Goal: Find specific page/section: Find specific page/section

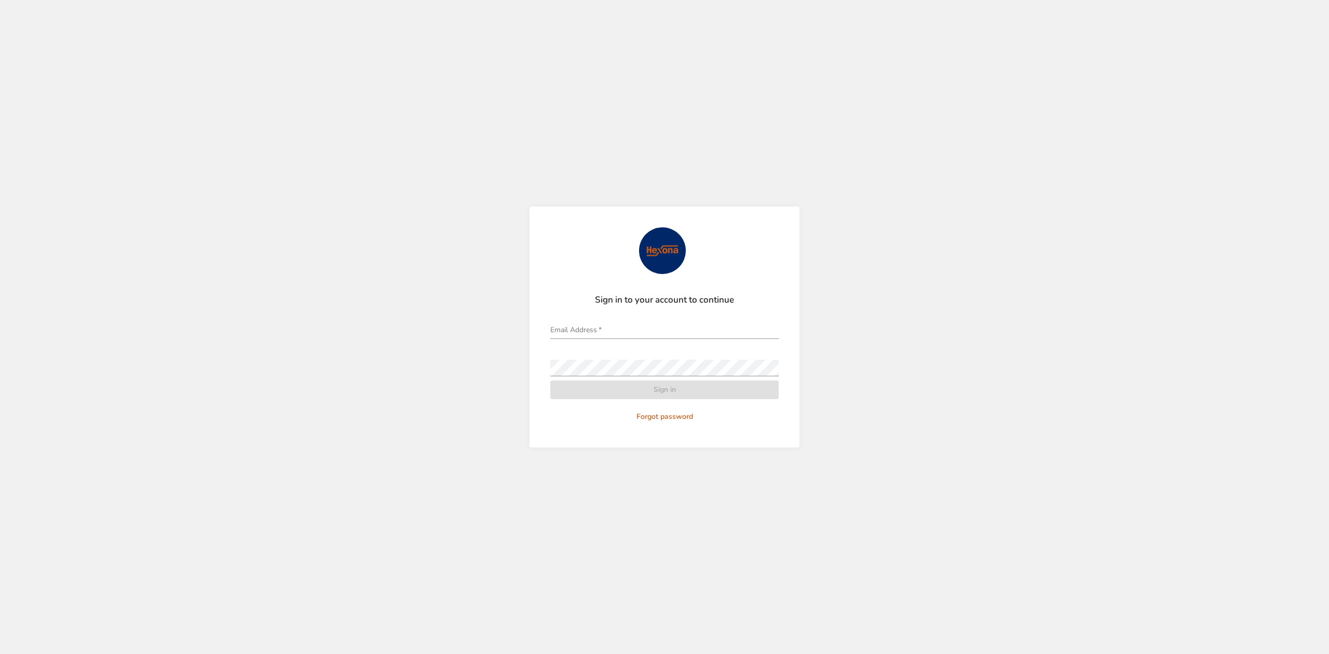
click at [772, 333] on span at bounding box center [773, 330] width 8 height 8
type input "**********"
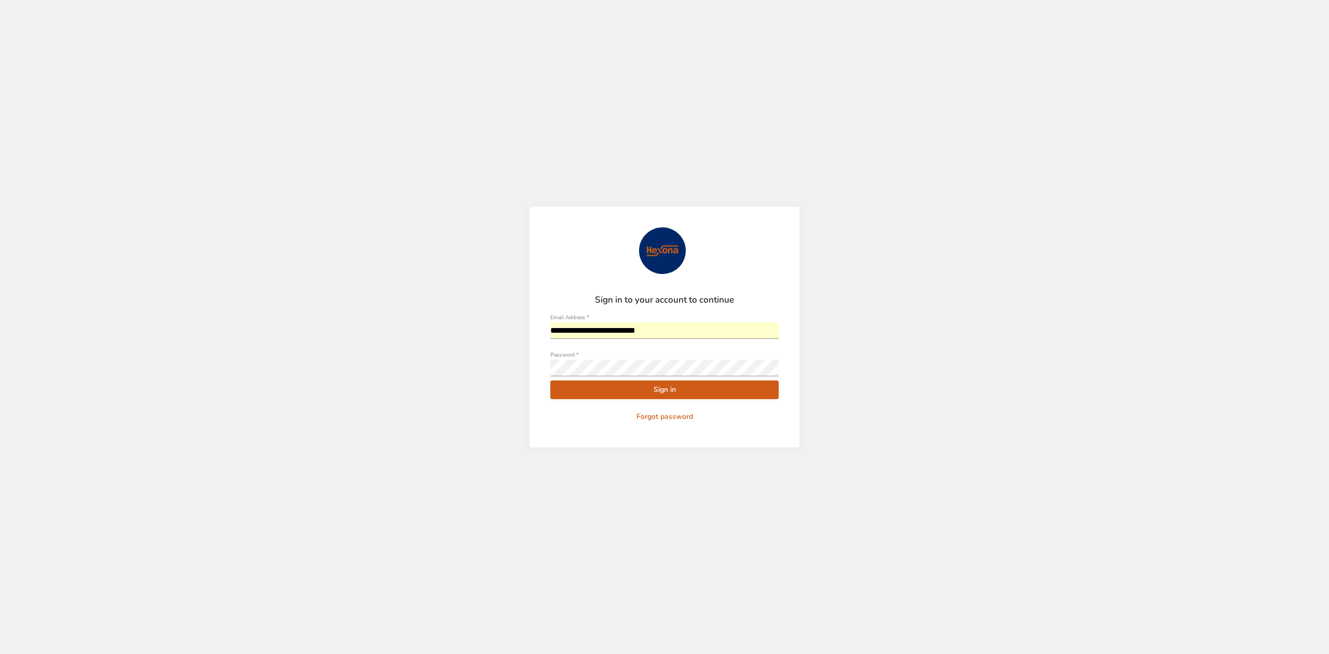
click at [661, 393] on span "Sign in" at bounding box center [664, 390] width 212 height 13
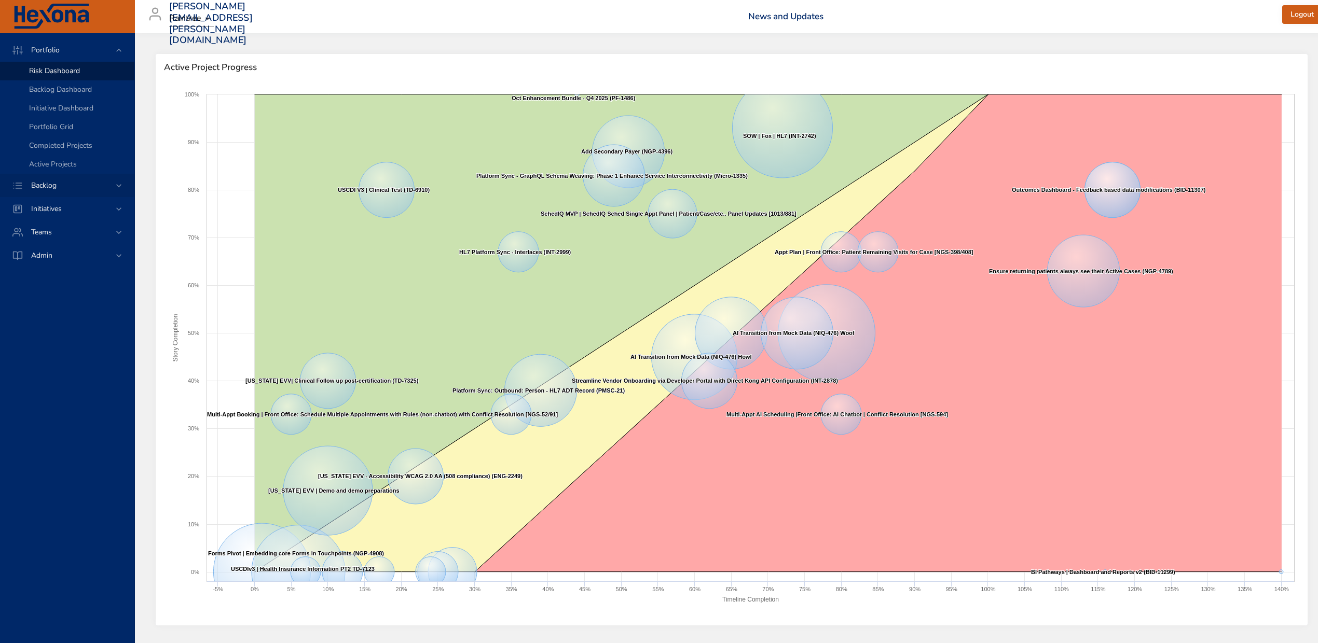
click at [117, 187] on icon at bounding box center [119, 186] width 10 height 10
click at [90, 94] on div "Backlog Details" at bounding box center [77, 94] width 97 height 10
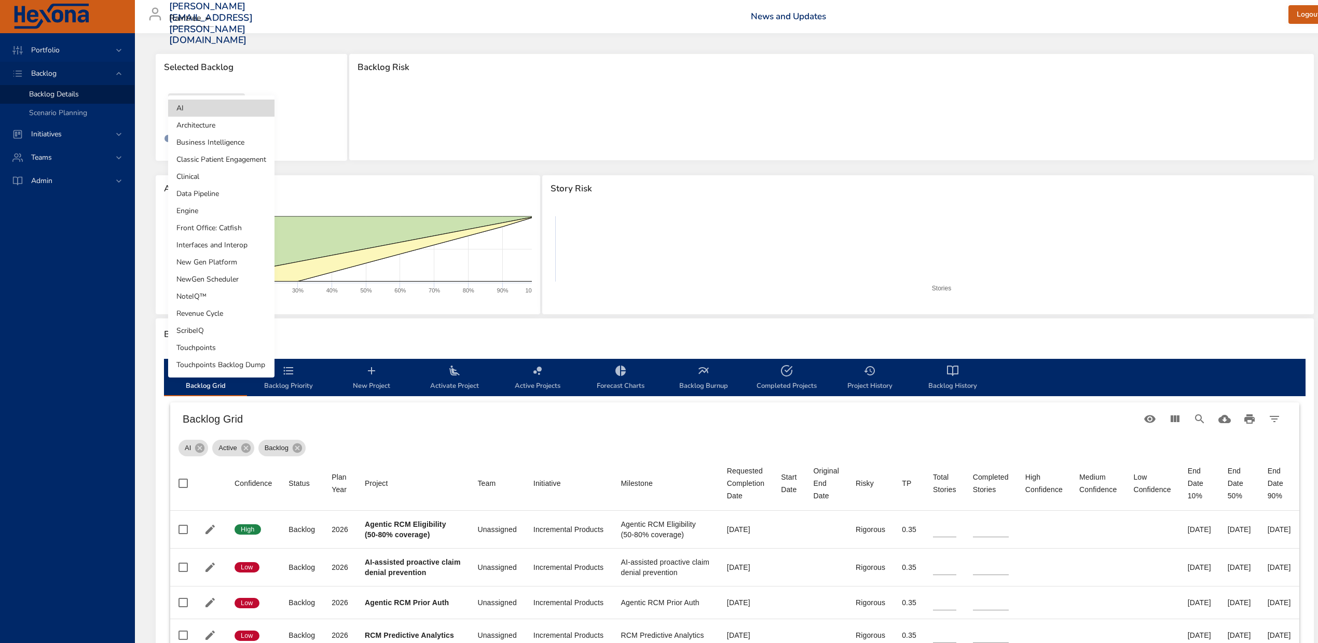
click at [218, 103] on body "Portfolio Backlog Backlog Details Scenario Planning Initiatives Teams Admin ste…" at bounding box center [659, 321] width 1318 height 643
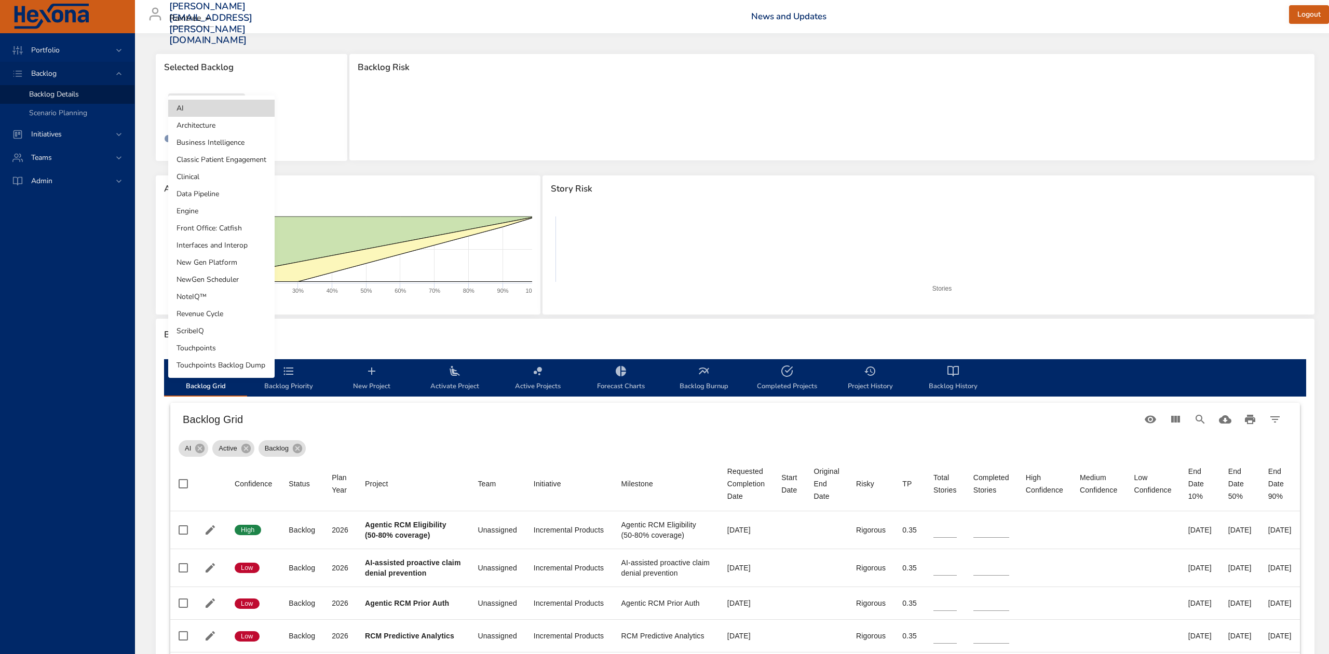
click at [216, 123] on li "Architecture" at bounding box center [221, 125] width 106 height 17
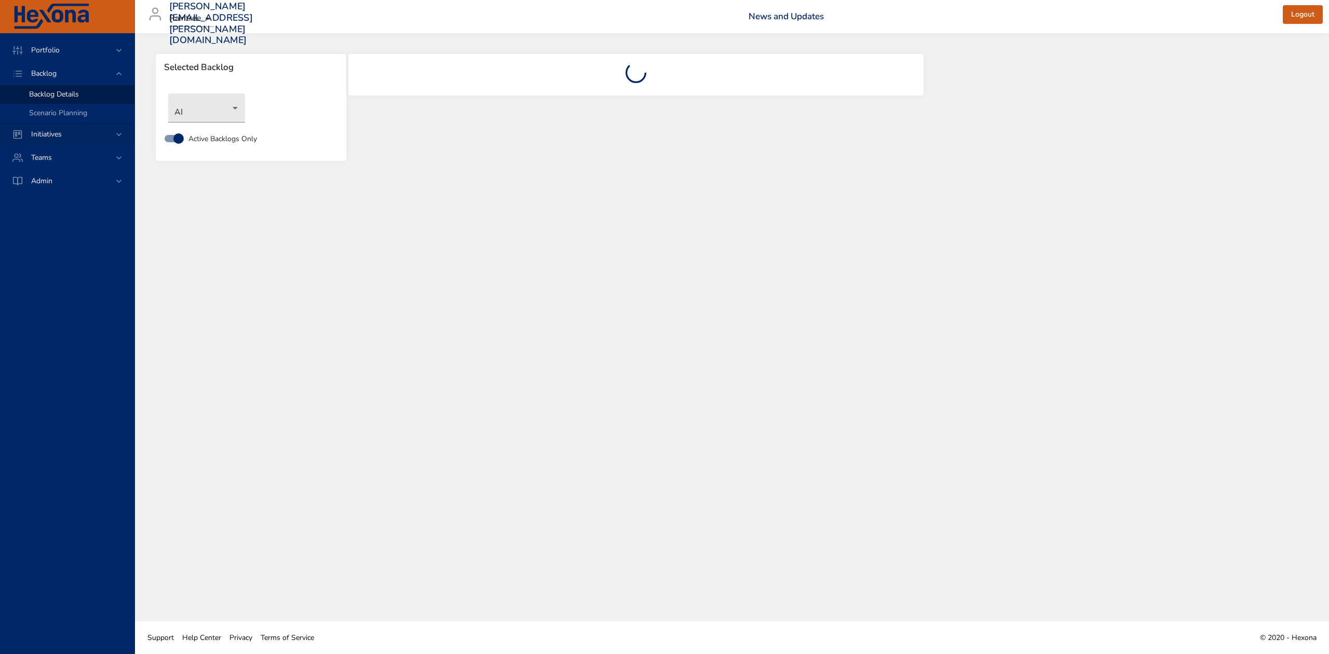
click at [117, 129] on icon at bounding box center [119, 134] width 10 height 10
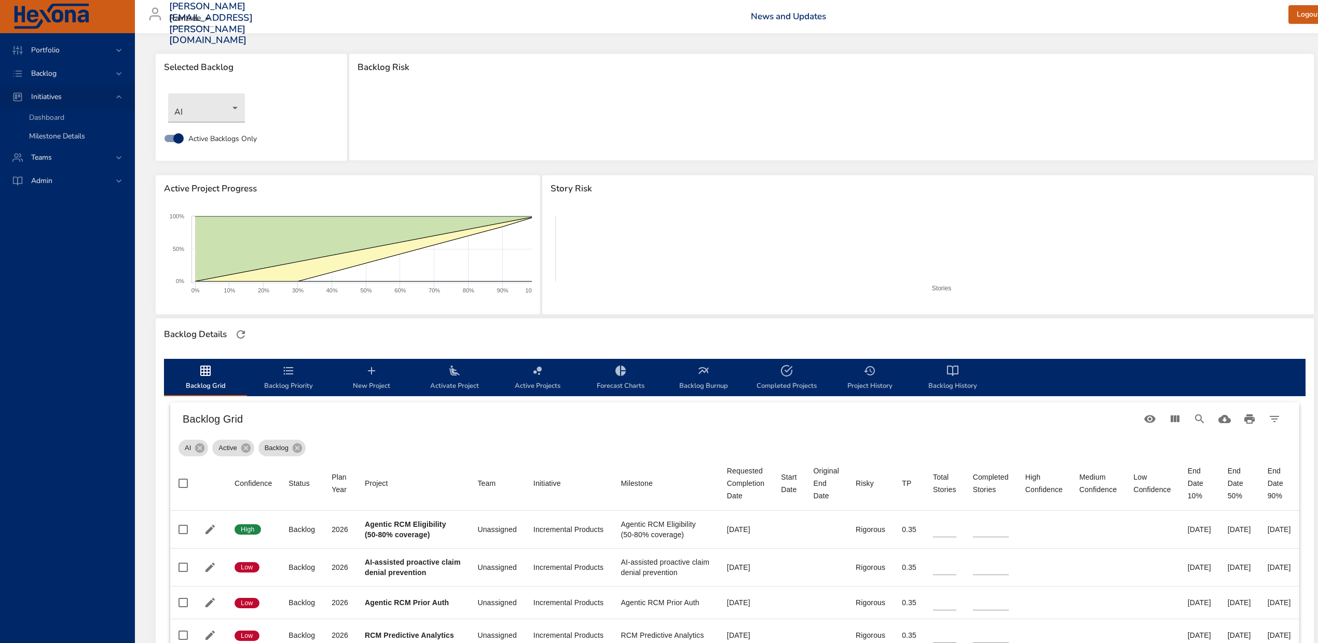
click at [61, 135] on span "Milestone Details" at bounding box center [57, 136] width 56 height 10
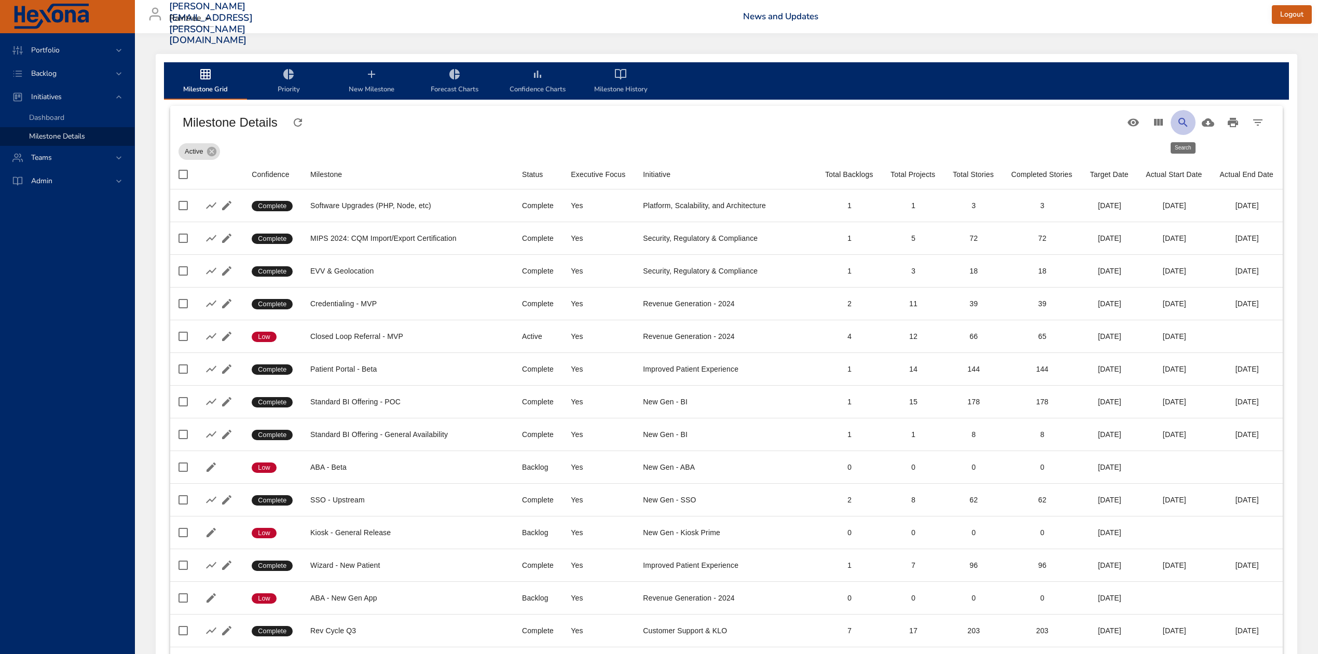
click at [1177, 121] on icon "Search" at bounding box center [1183, 122] width 12 height 12
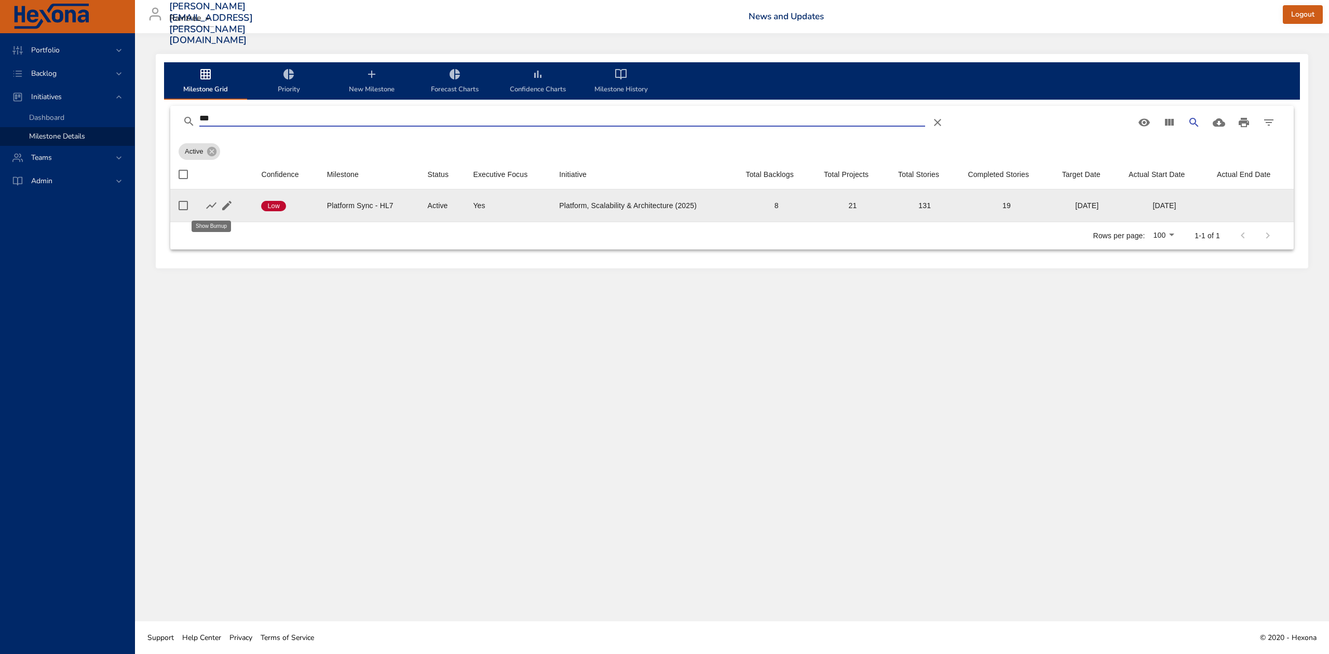
type input "***"
click at [205, 204] on icon "button" at bounding box center [211, 205] width 12 height 12
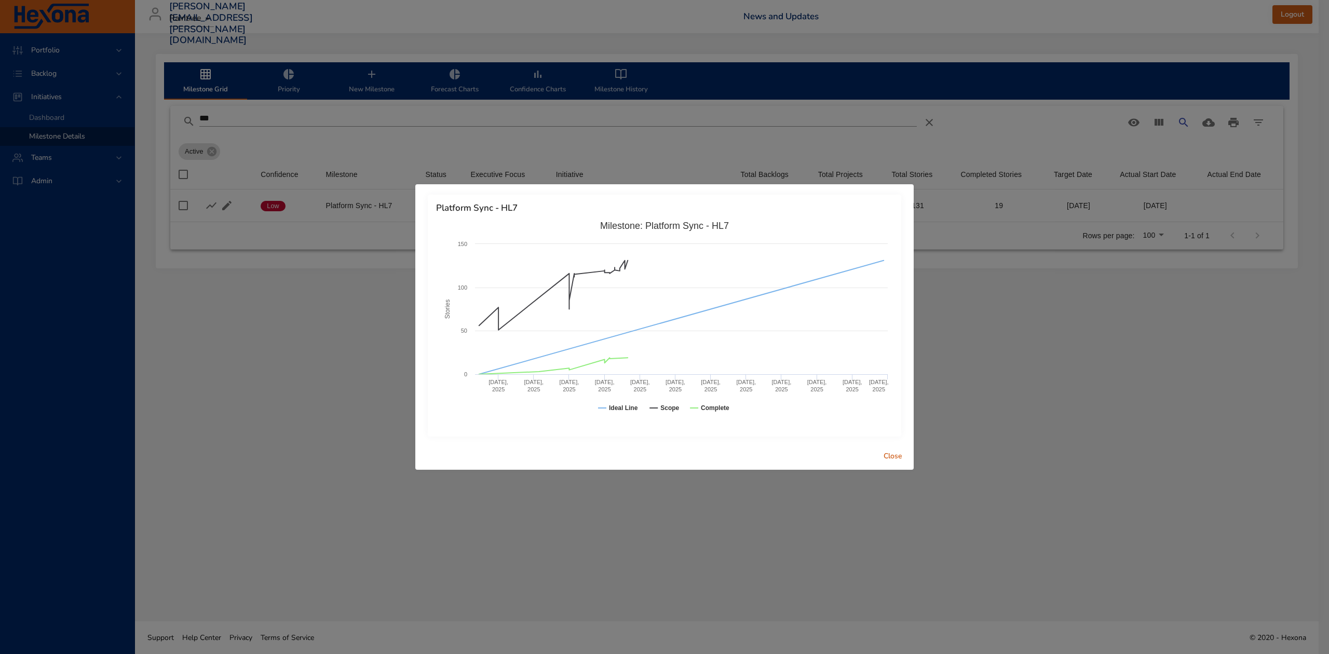
click at [895, 451] on span "Close" at bounding box center [892, 456] width 25 height 13
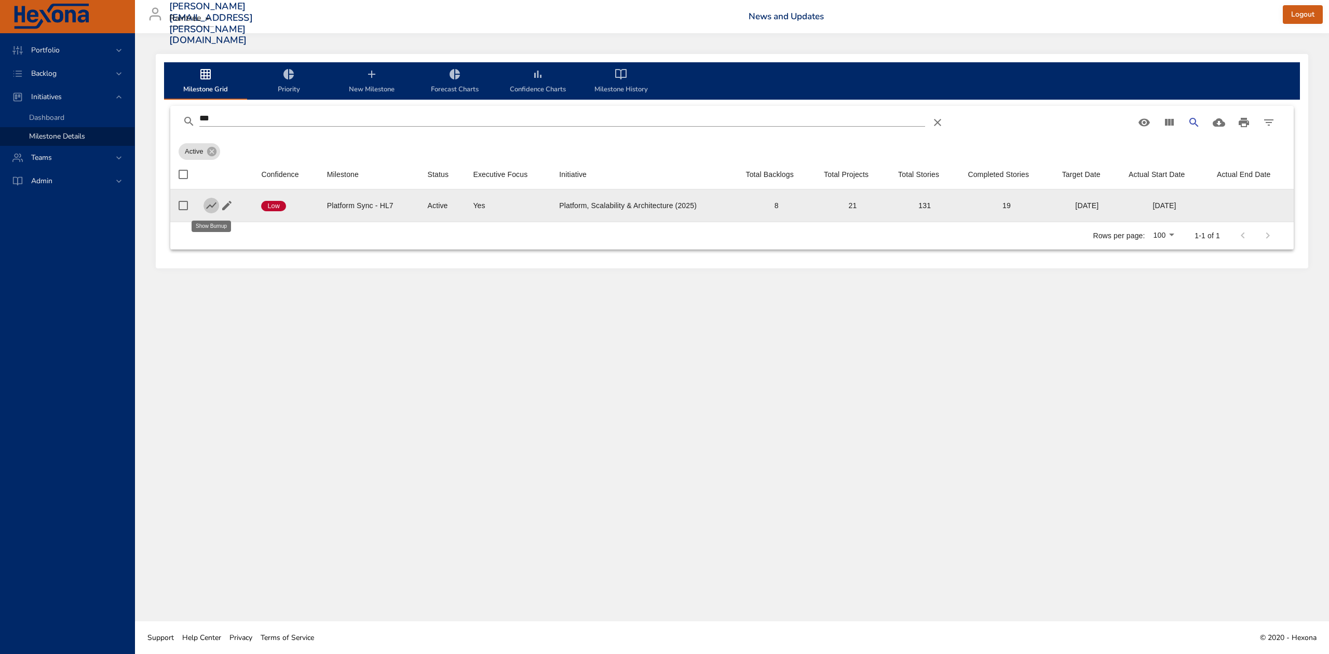
click at [209, 207] on icon "button" at bounding box center [211, 205] width 12 height 12
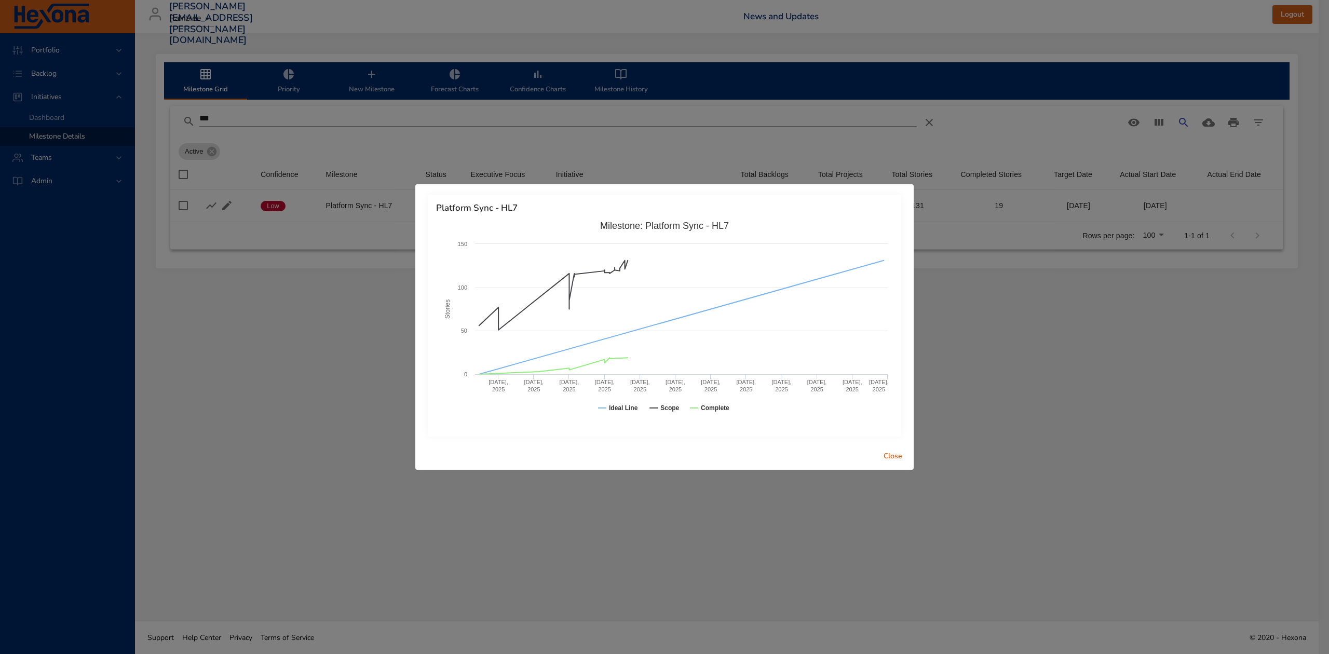
click at [902, 453] on span "Close" at bounding box center [892, 456] width 25 height 13
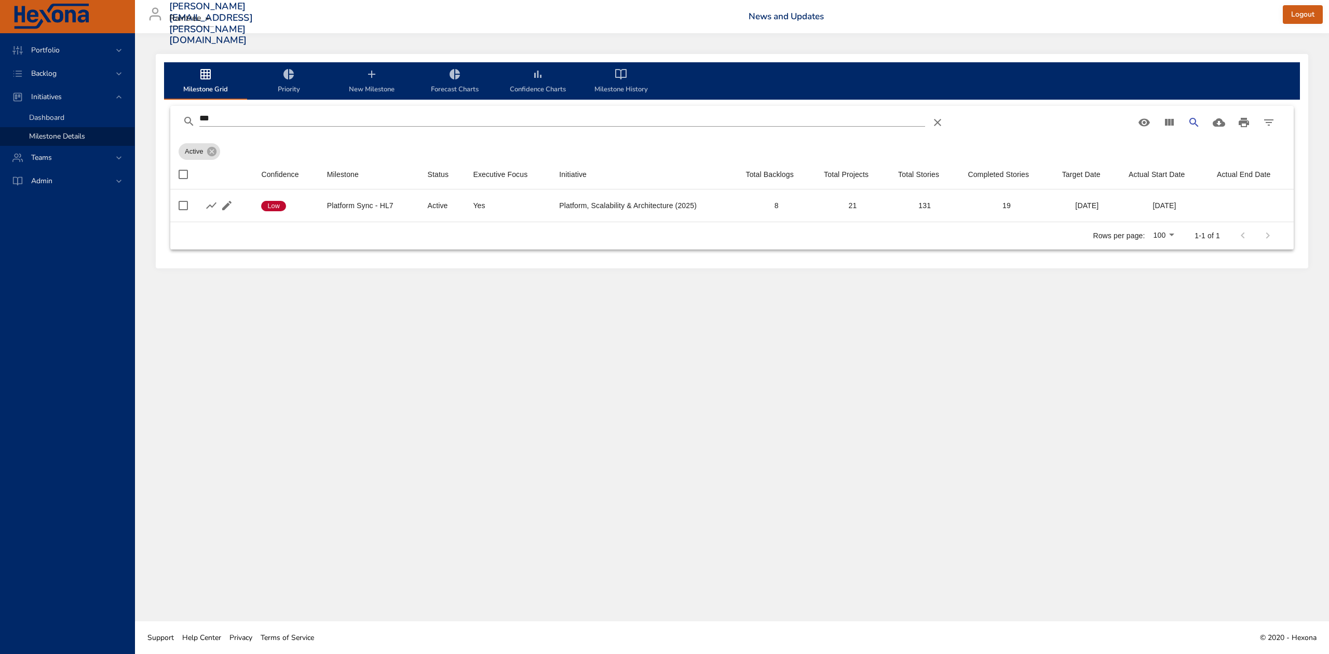
click at [52, 118] on span "Dashboard" at bounding box center [46, 118] width 35 height 10
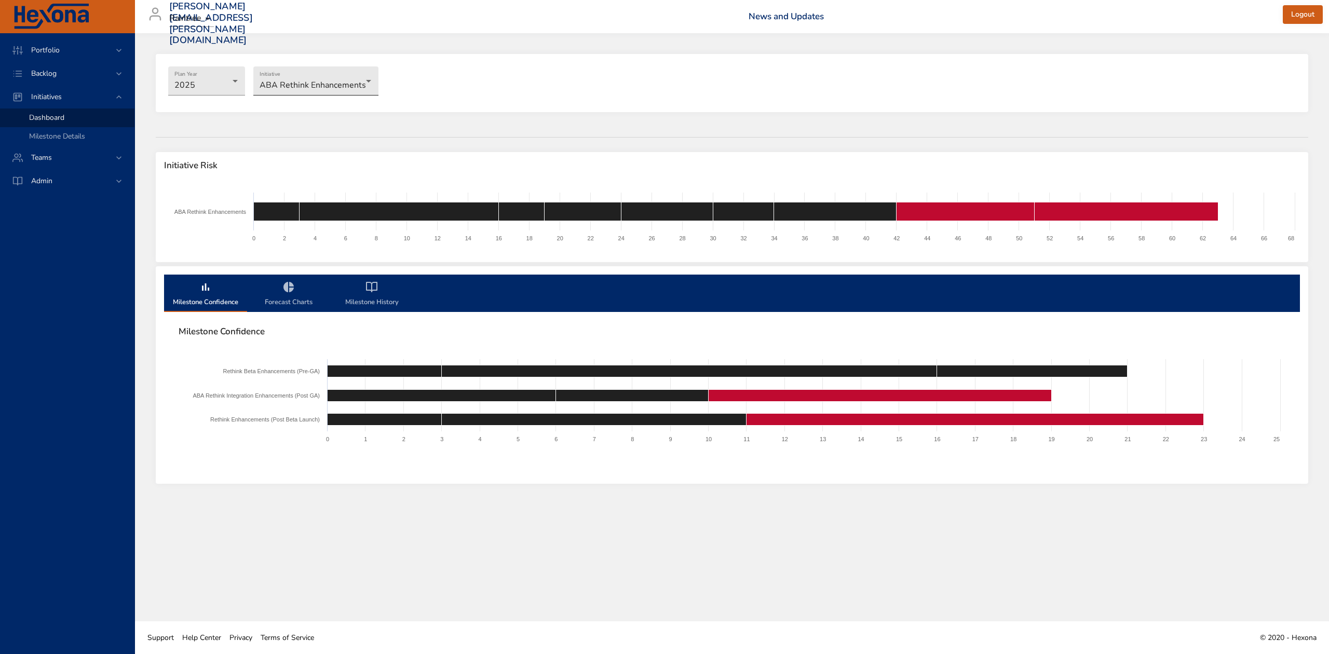
click at [368, 84] on body "Portfolio Backlog Initiatives Dashboard Milestone Details Teams Admin [PERSON_N…" at bounding box center [664, 327] width 1329 height 654
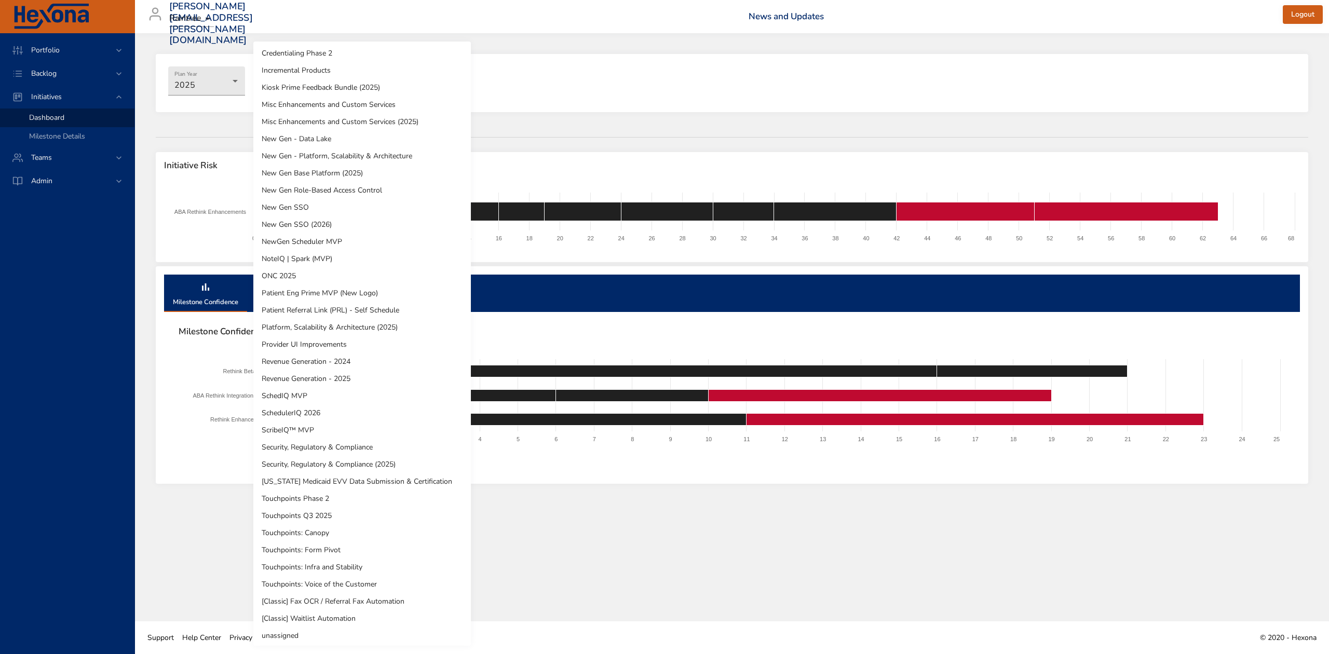
scroll to position [106, 0]
click at [367, 323] on li "Platform, Scalability & Architecture (2025)" at bounding box center [361, 324] width 217 height 17
